Goal: Information Seeking & Learning: Learn about a topic

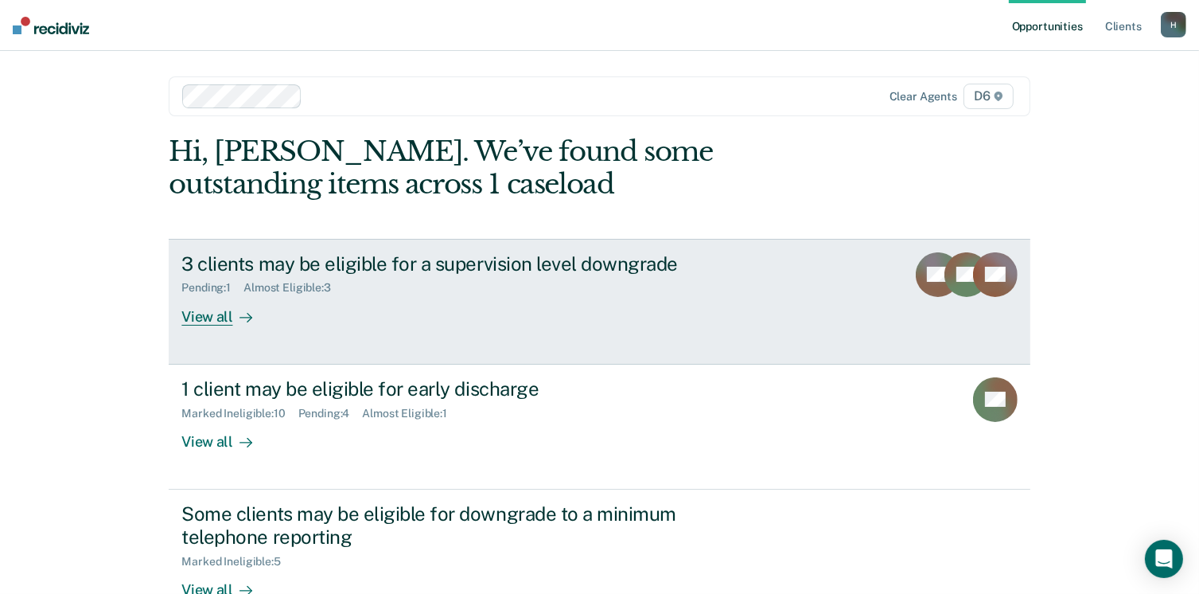
click at [185, 330] on link "3 clients may be eligible for a supervision level downgrade Pending : 1 Almost …" at bounding box center [599, 302] width 861 height 126
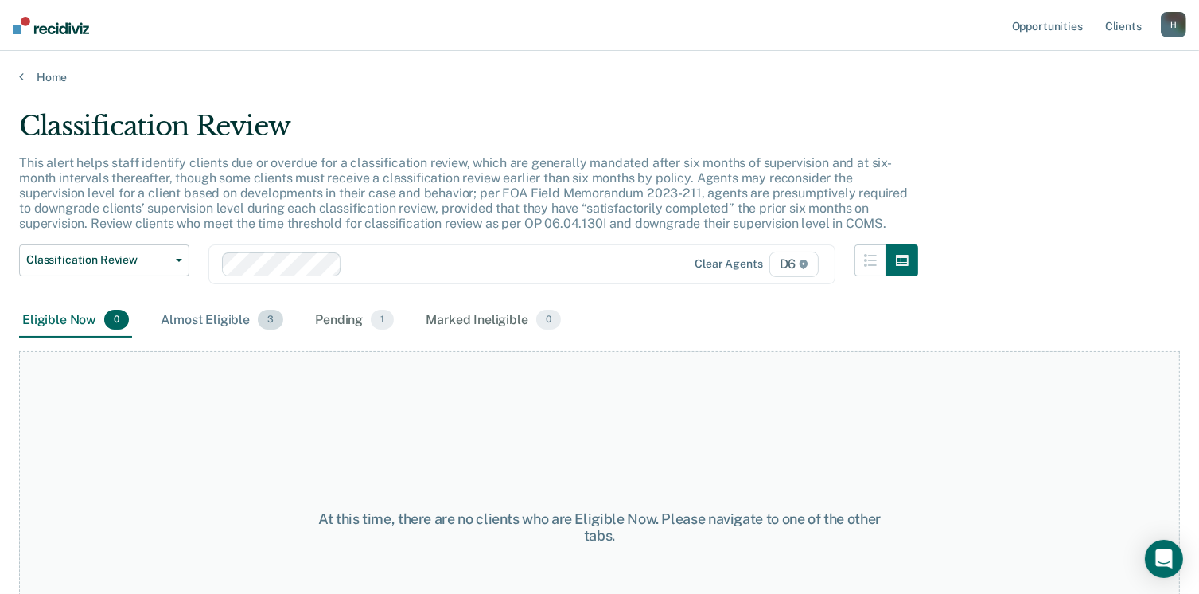
click at [192, 320] on div "Almost Eligible 3" at bounding box center [222, 320] width 129 height 35
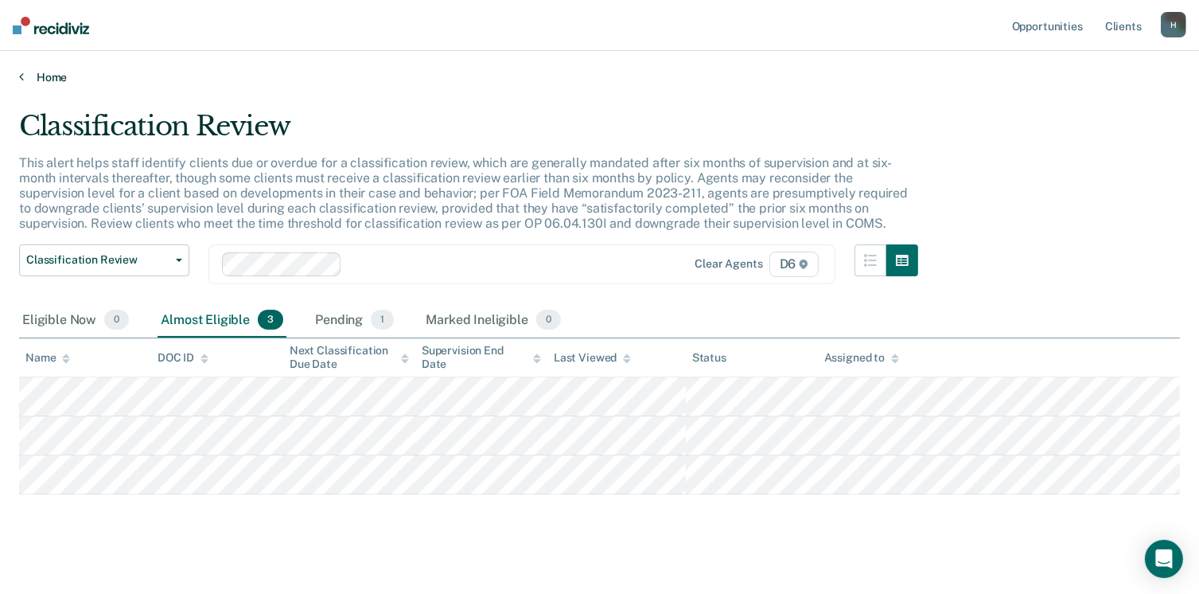
click at [53, 74] on link "Home" at bounding box center [599, 77] width 1161 height 14
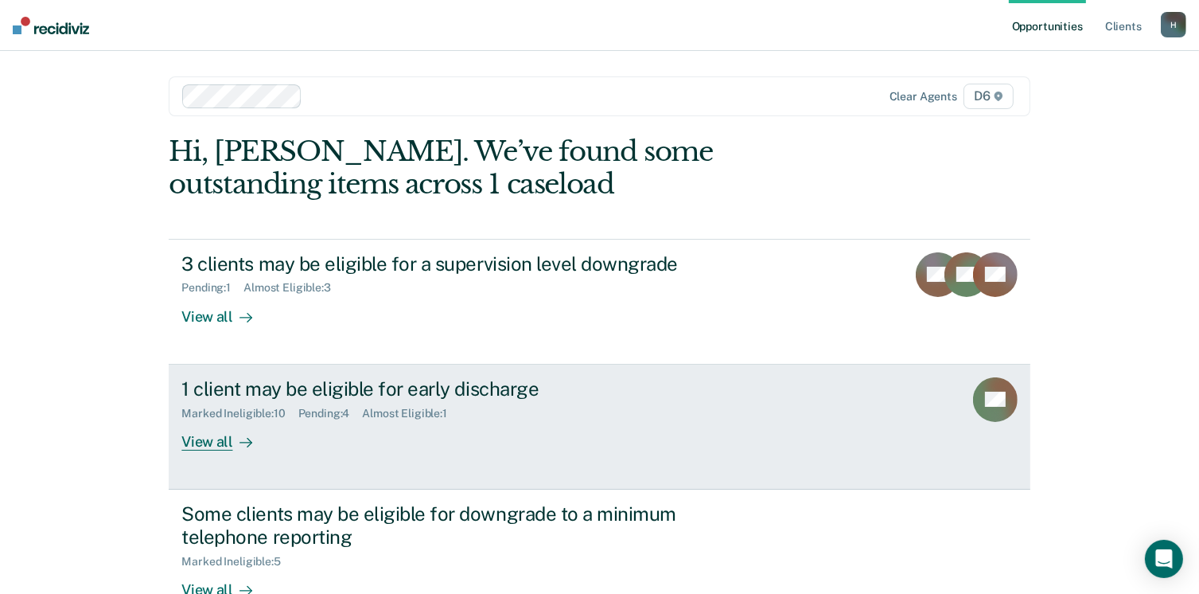
click at [194, 440] on div "View all" at bounding box center [225, 434] width 89 height 31
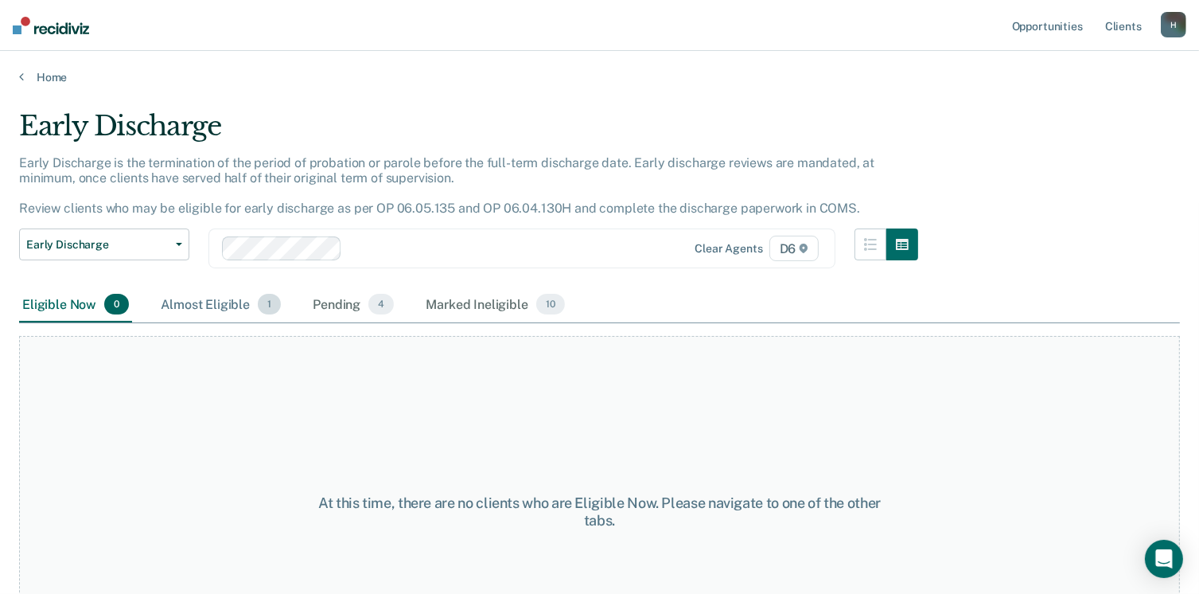
click at [197, 298] on div "Almost Eligible 1" at bounding box center [221, 304] width 127 height 35
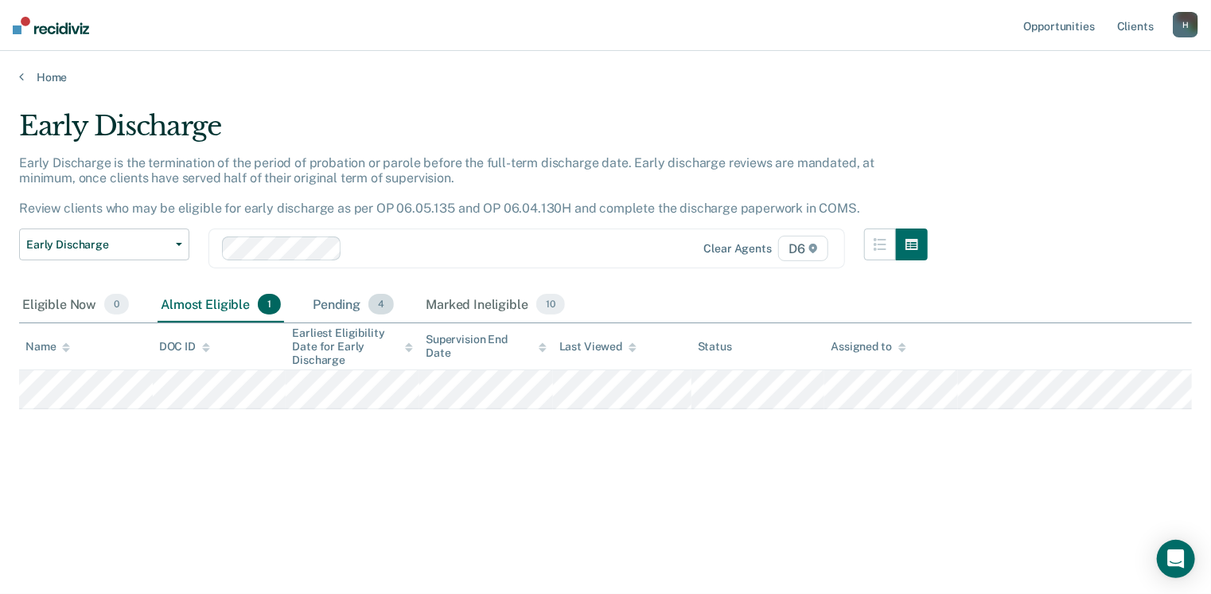
click at [331, 297] on div "Pending 4" at bounding box center [354, 304] width 88 height 35
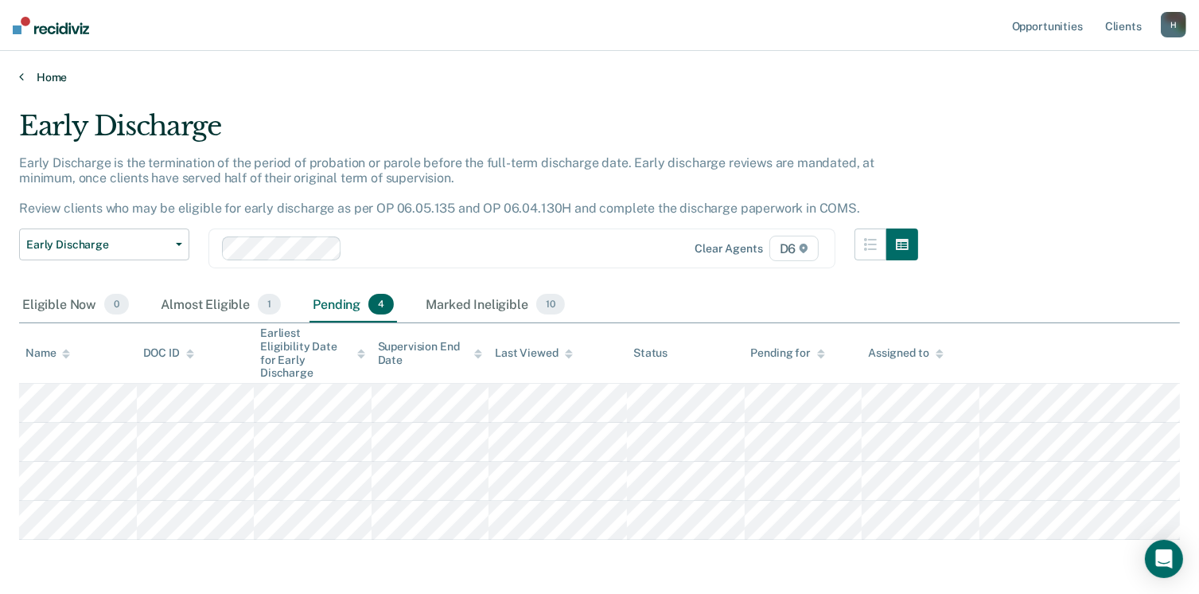
click at [45, 72] on link "Home" at bounding box center [599, 77] width 1161 height 14
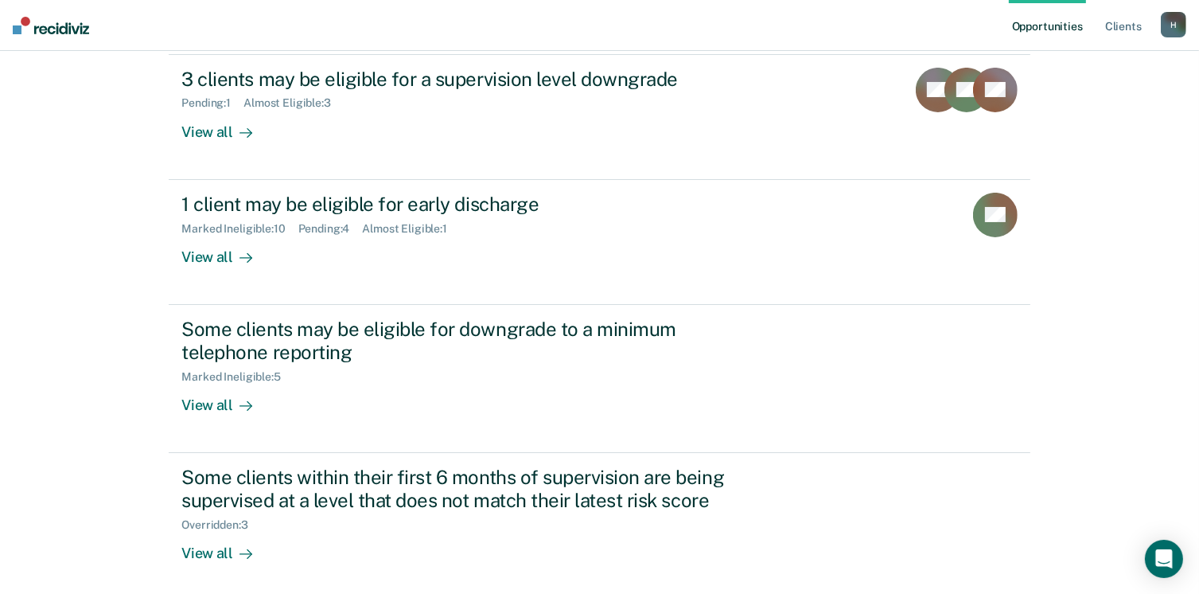
scroll to position [239, 0]
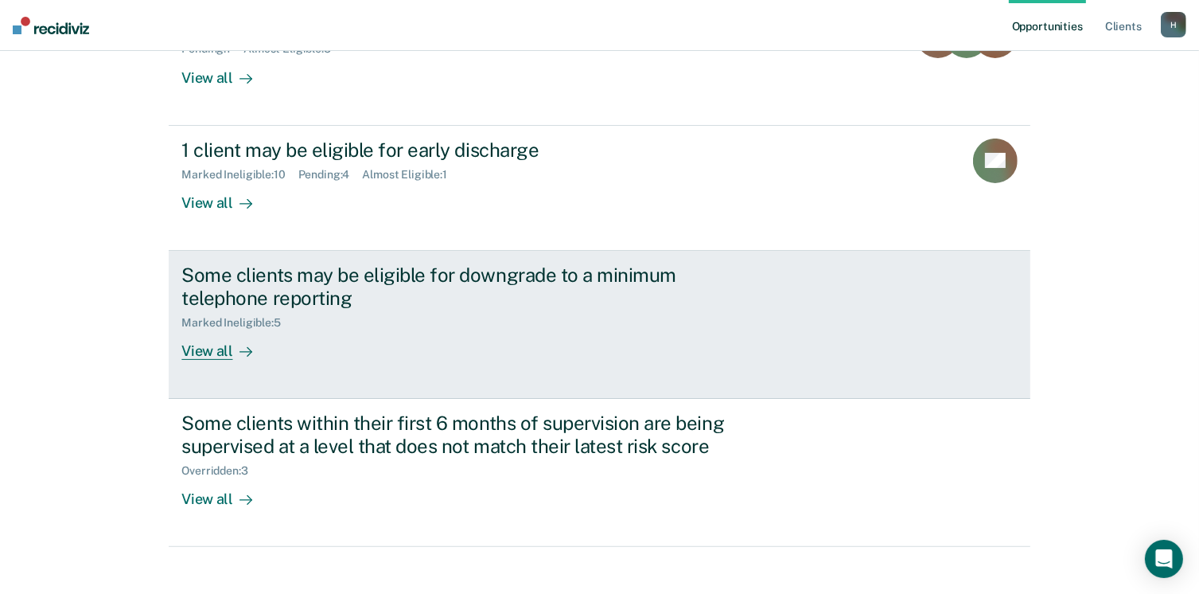
click at [194, 350] on div "View all" at bounding box center [225, 344] width 89 height 31
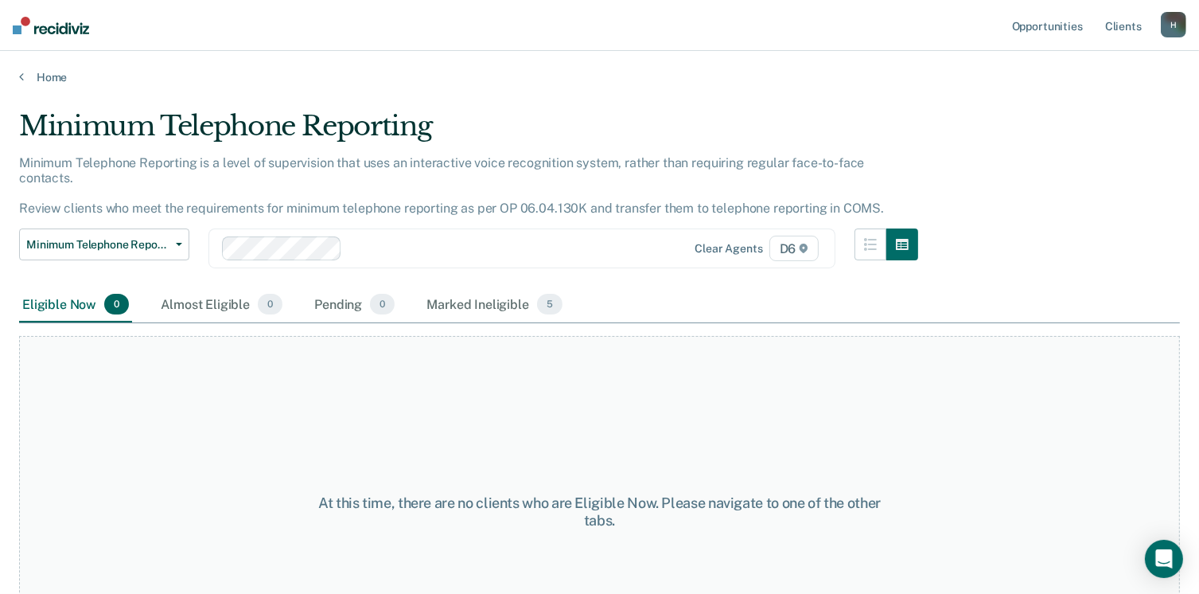
click at [45, 68] on div "Home" at bounding box center [599, 67] width 1199 height 33
click at [48, 77] on link "Home" at bounding box center [599, 77] width 1161 height 14
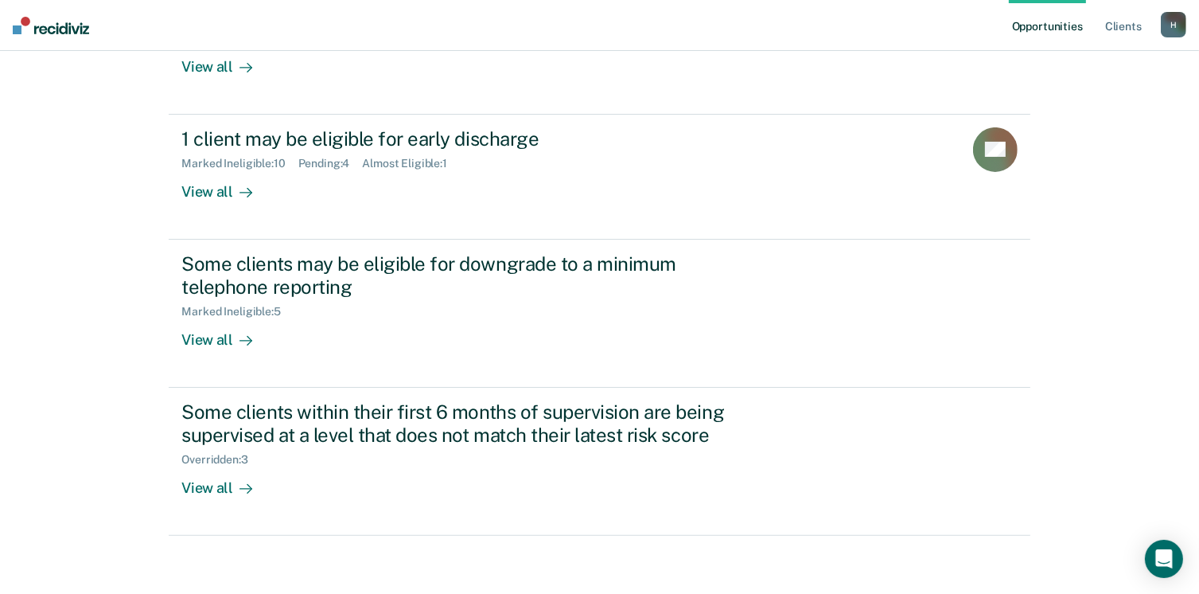
scroll to position [254, 0]
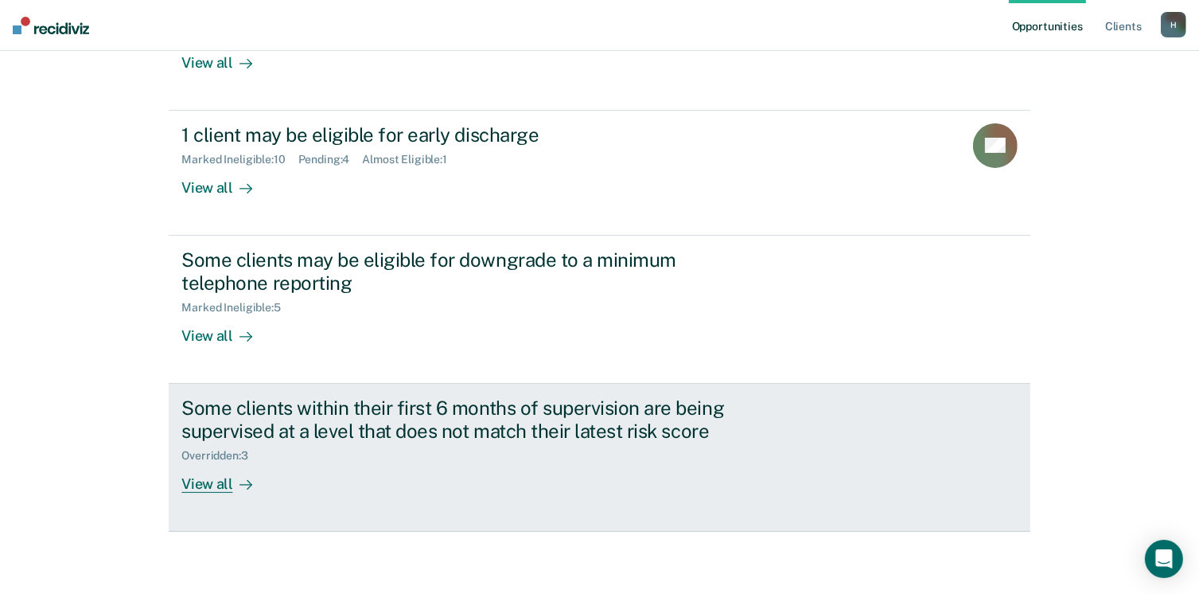
click at [200, 480] on div "View all" at bounding box center [225, 476] width 89 height 31
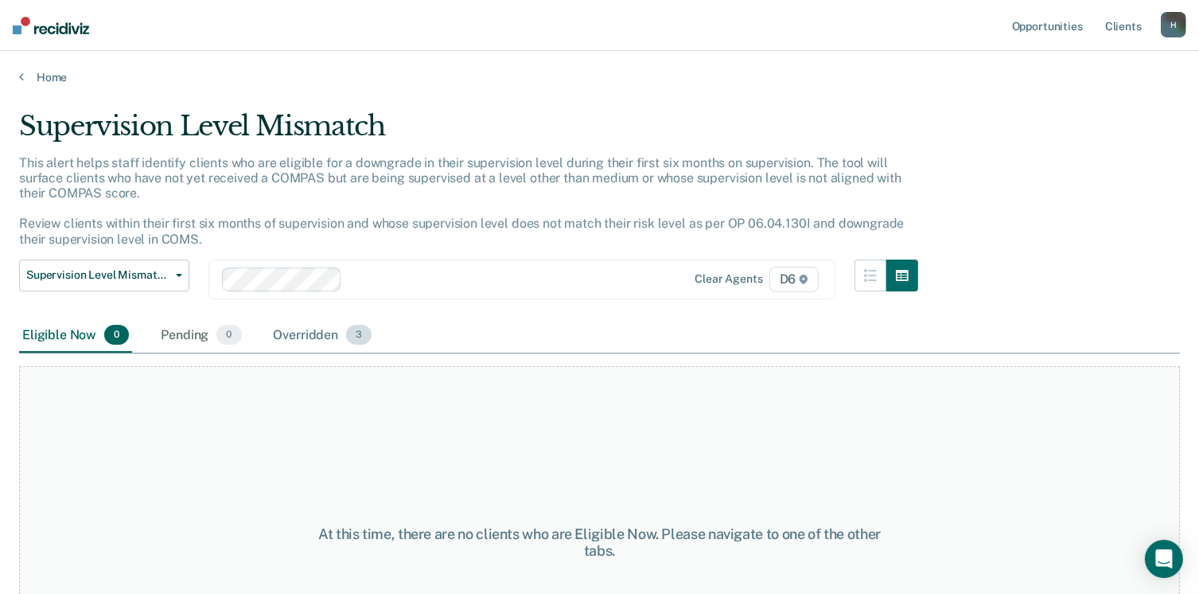
click at [289, 334] on div "Overridden 3" at bounding box center [323, 335] width 105 height 35
